Goal: Find contact information

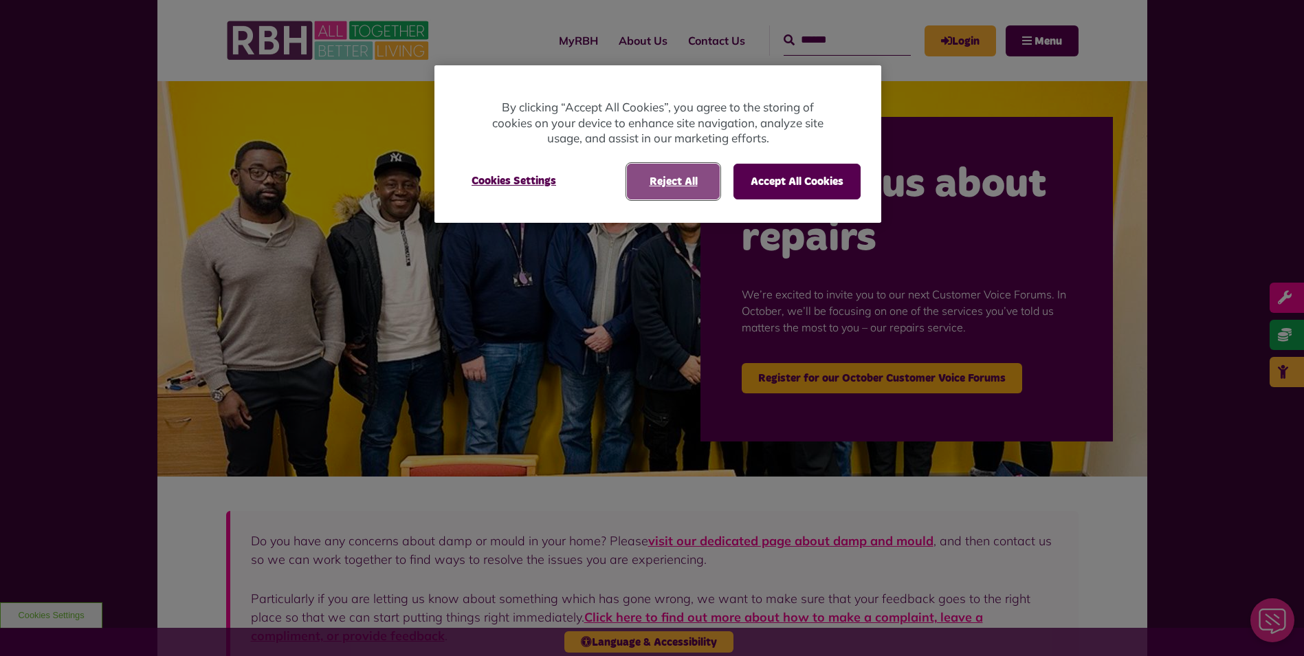
click at [679, 166] on button "Reject All" at bounding box center [673, 182] width 93 height 36
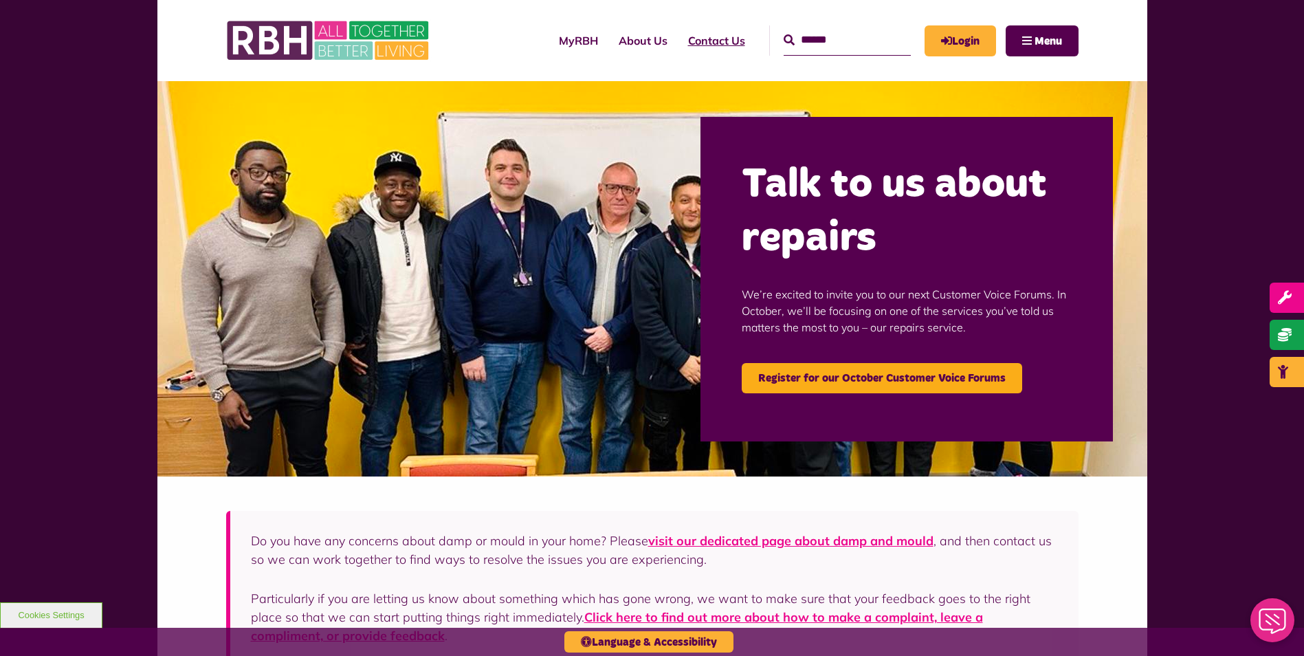
click at [693, 44] on link "Contact Us" at bounding box center [717, 40] width 78 height 37
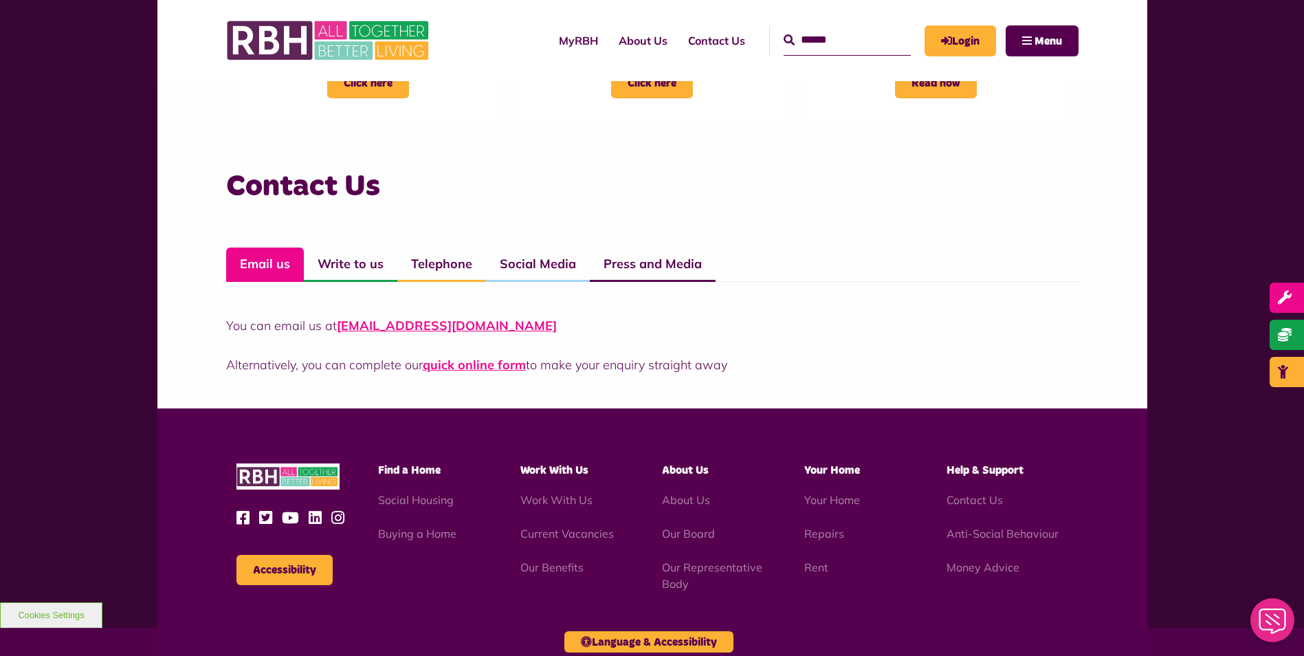
scroll to position [893, 0]
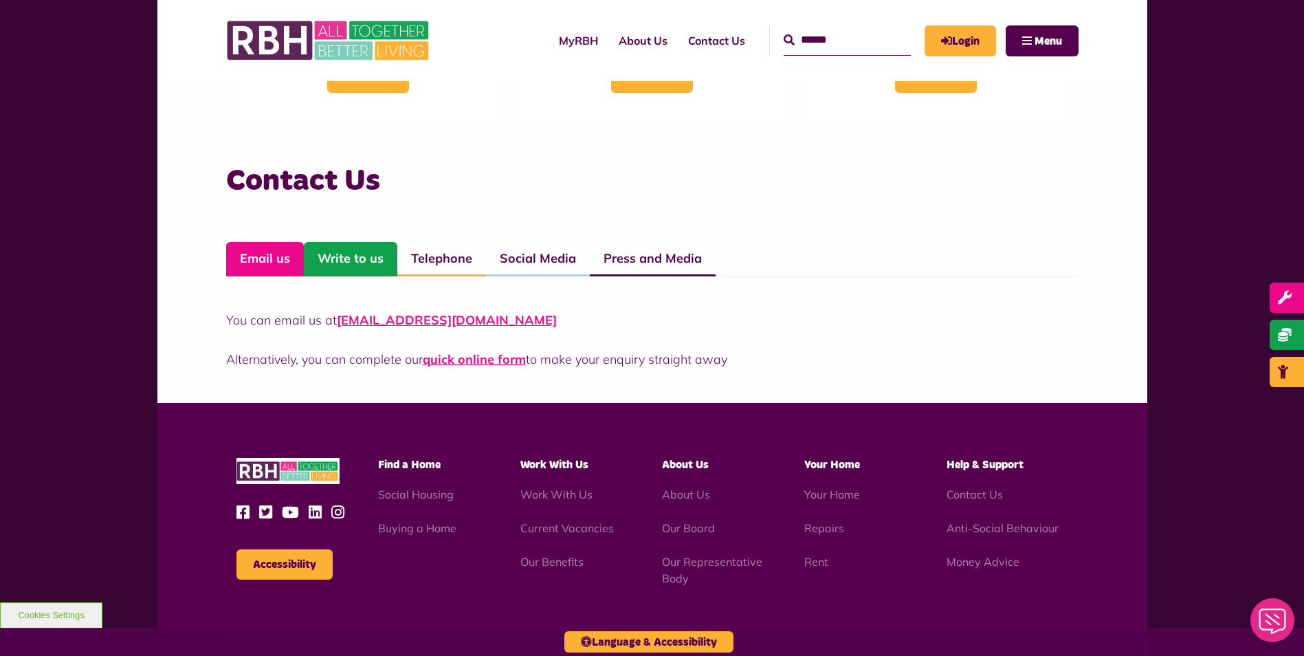
click at [337, 265] on link "Write to us" at bounding box center [350, 259] width 93 height 34
